Goal: Find specific page/section: Find specific page/section

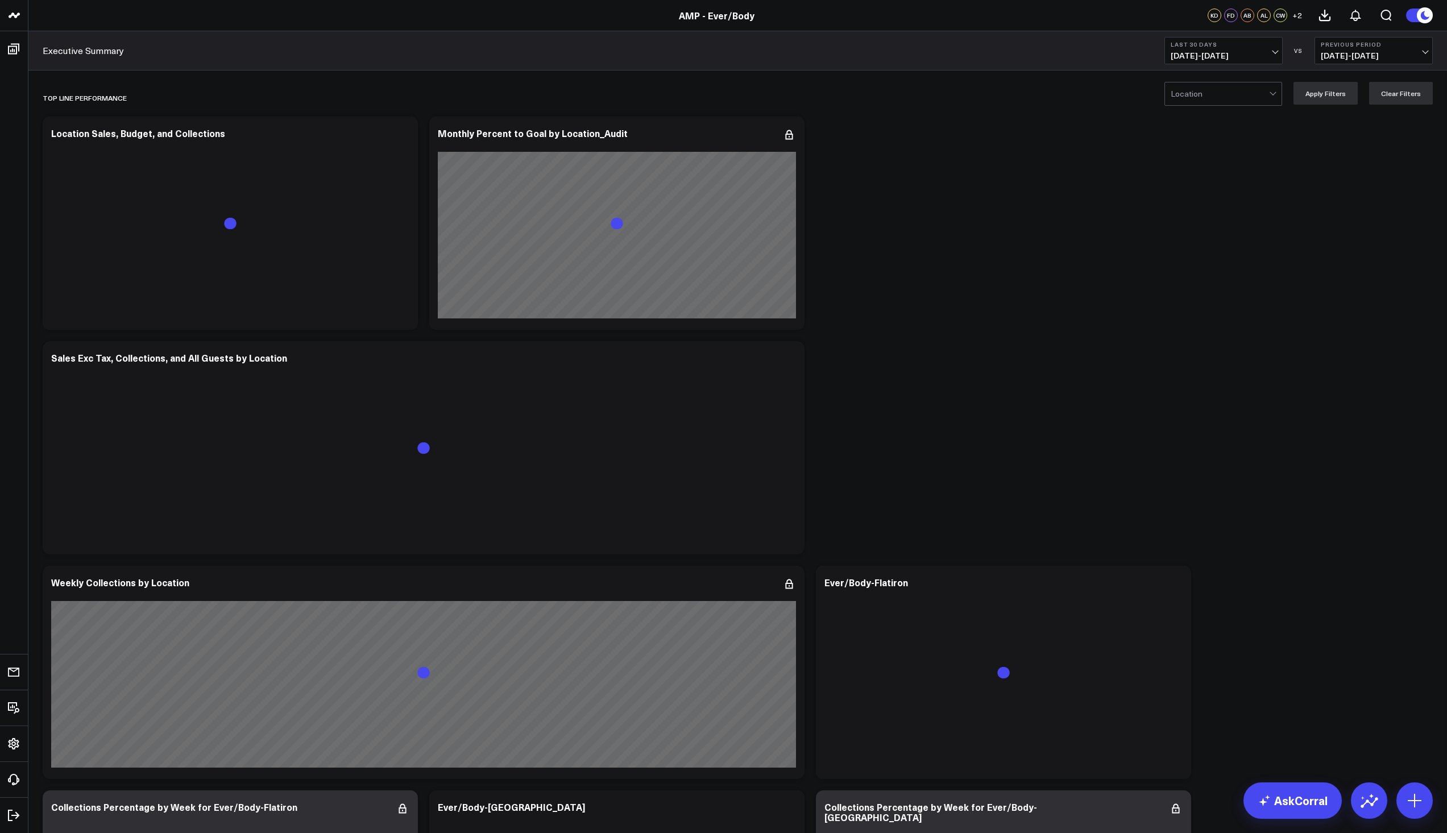
click at [719, 17] on link "AMP - Ever/Body" at bounding box center [717, 15] width 76 height 13
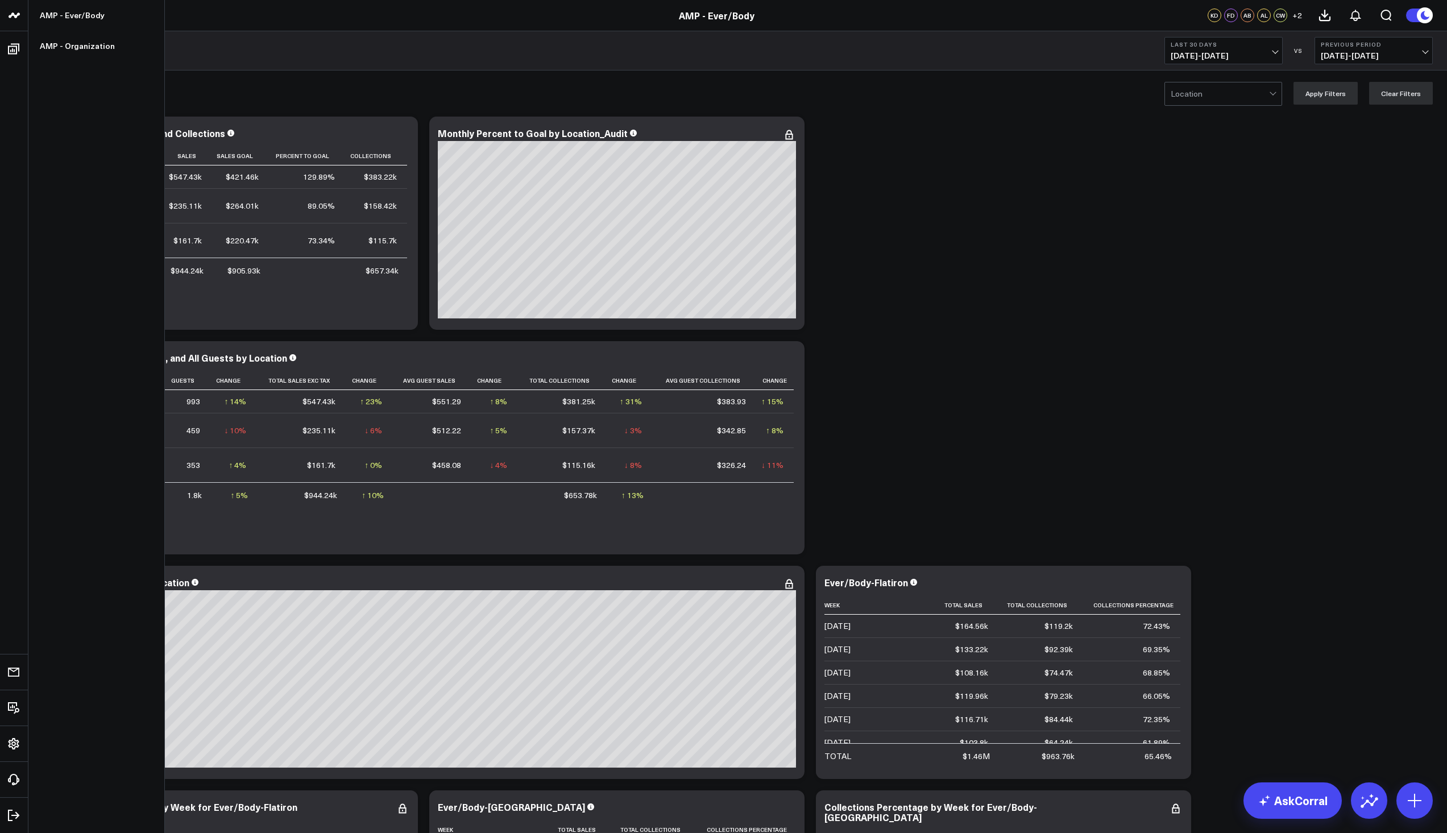
click at [7, 18] on icon at bounding box center [14, 16] width 14 height 14
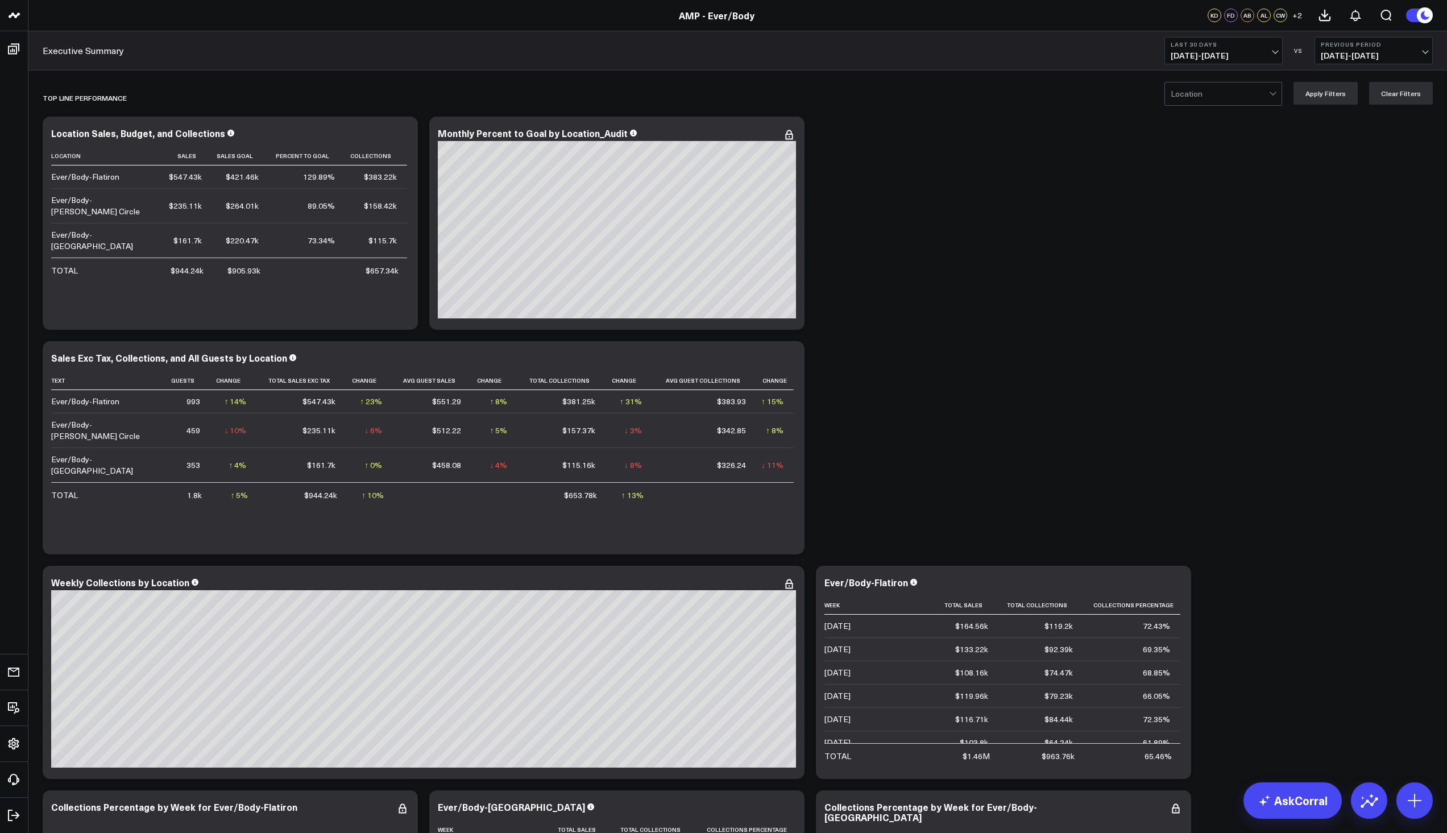
click at [687, 15] on link "AMP - Ever/Body" at bounding box center [717, 15] width 76 height 13
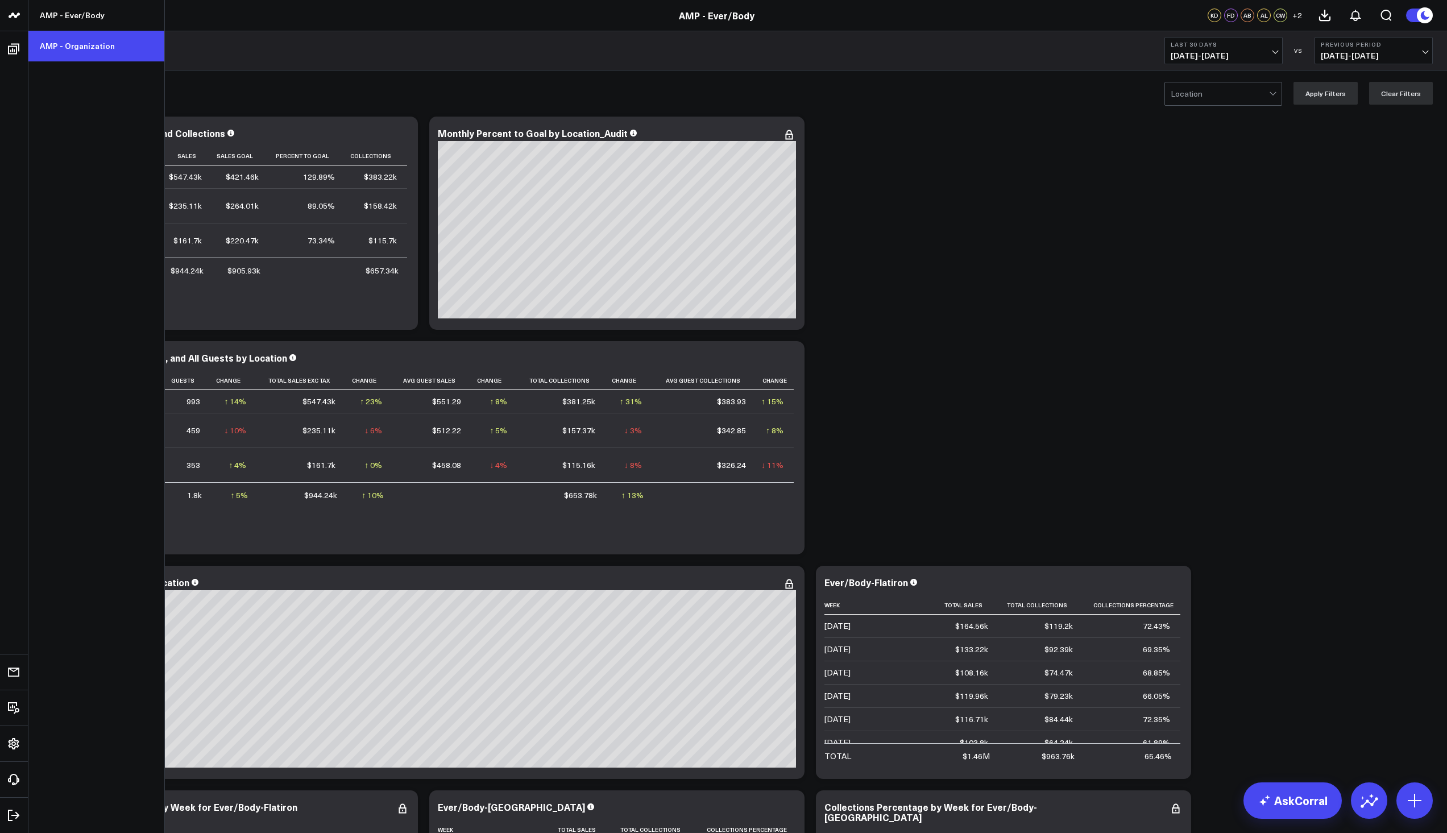
click at [77, 49] on link "AMP - Organization" at bounding box center [96, 46] width 136 height 31
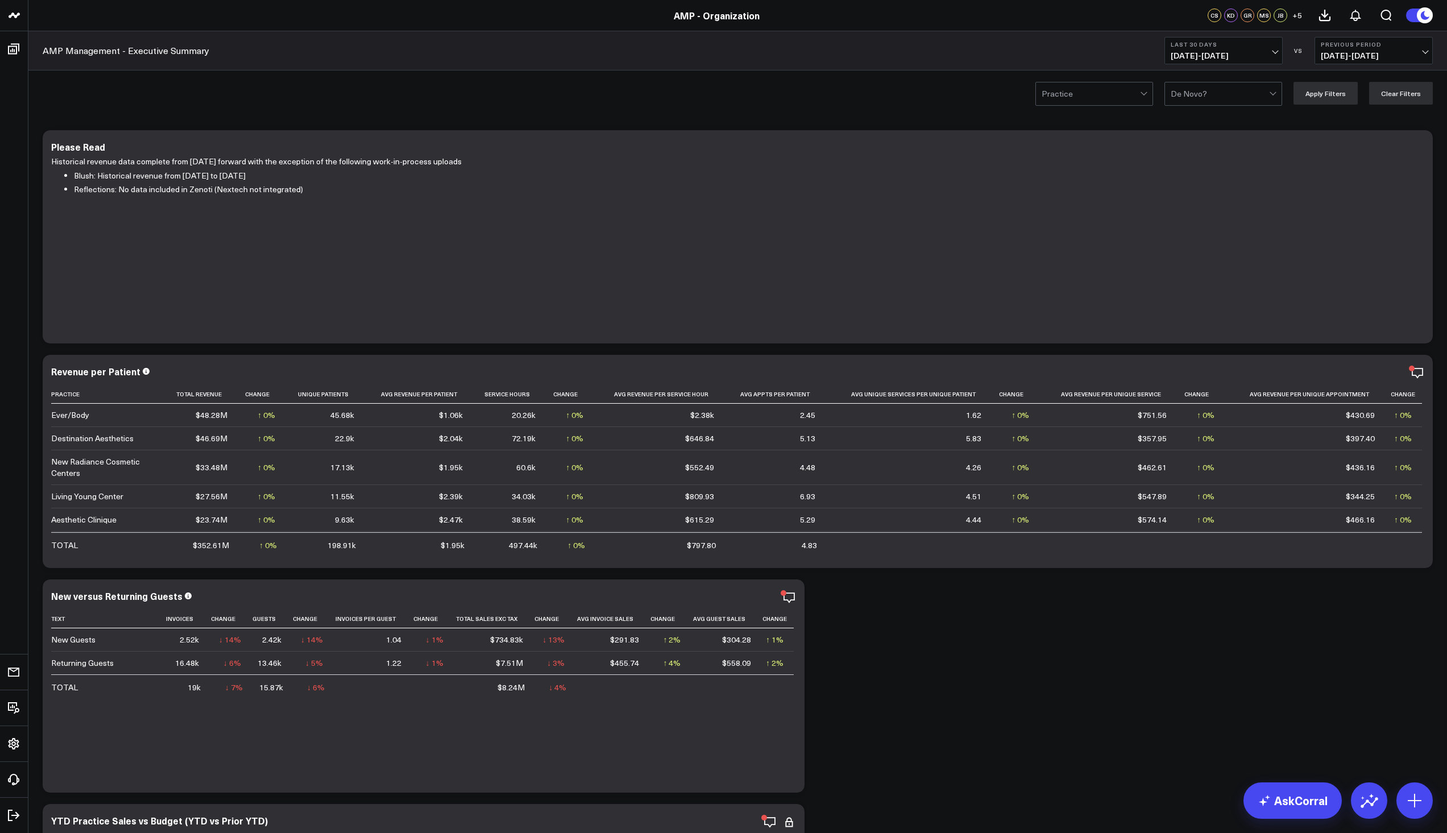
click at [1272, 52] on span "[DATE] - [DATE]" at bounding box center [1224, 55] width 106 height 9
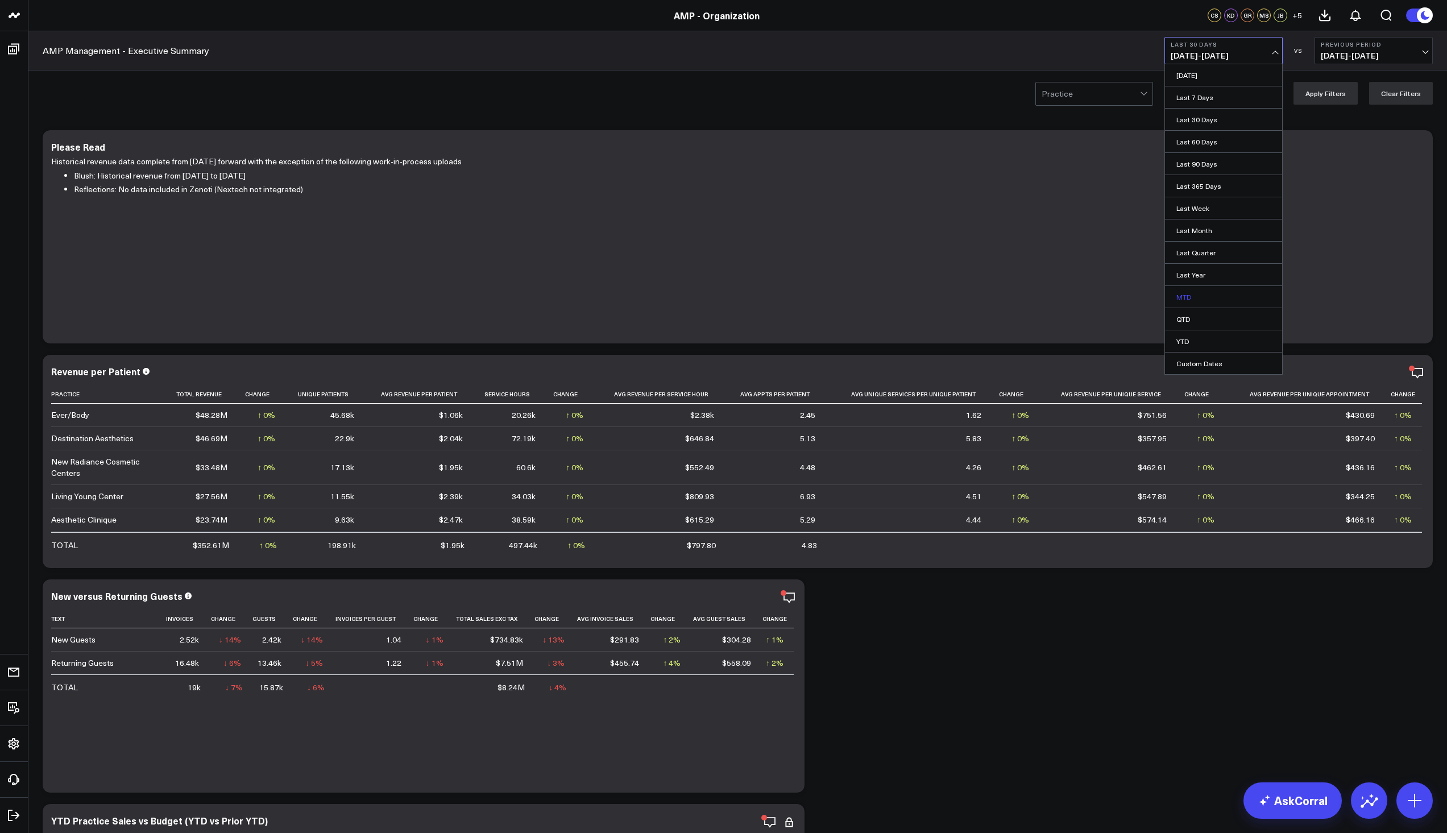
click at [1200, 297] on link "MTD" at bounding box center [1223, 297] width 117 height 22
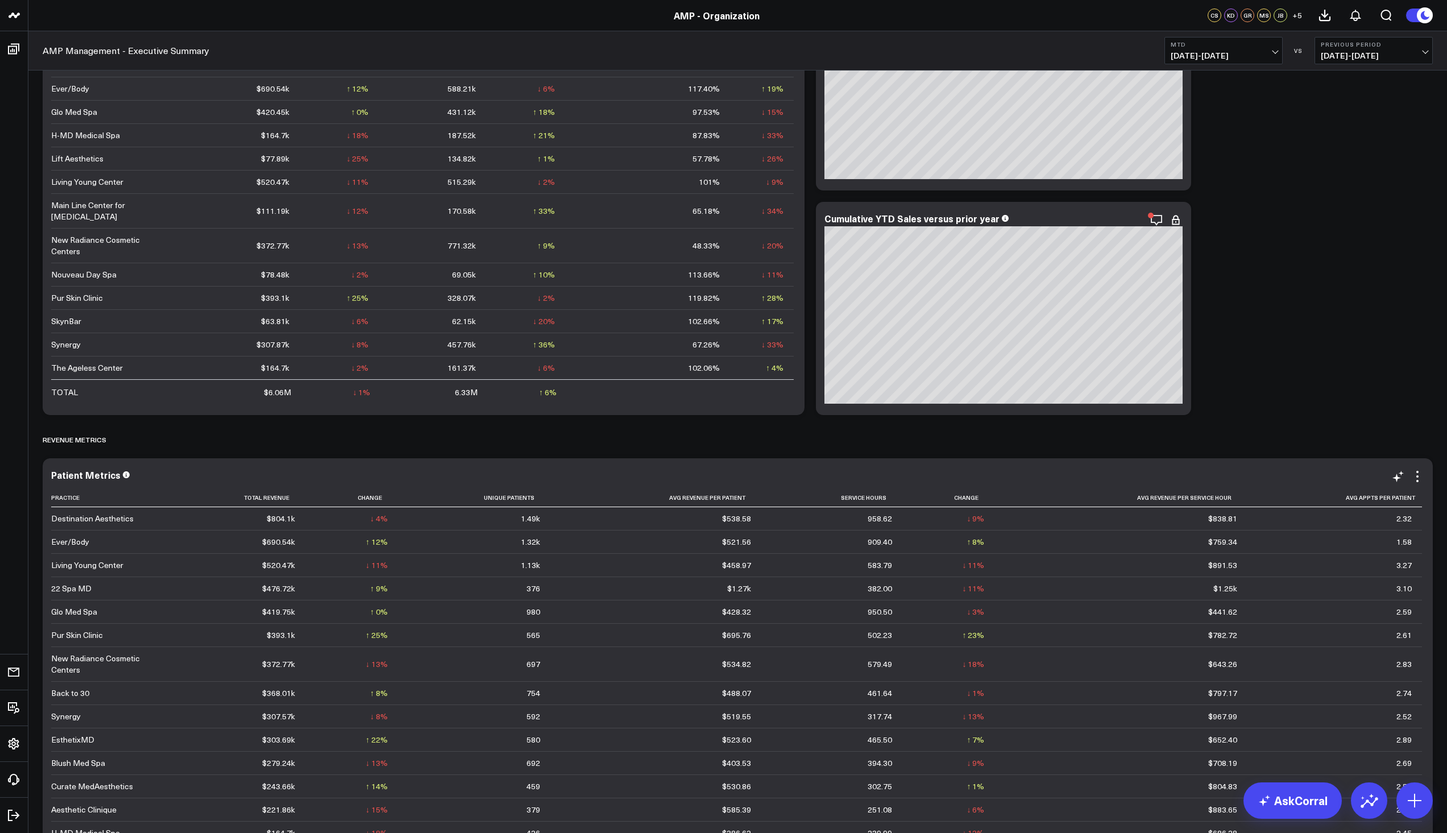
scroll to position [1194, 0]
